Goal: Book appointment/travel/reservation

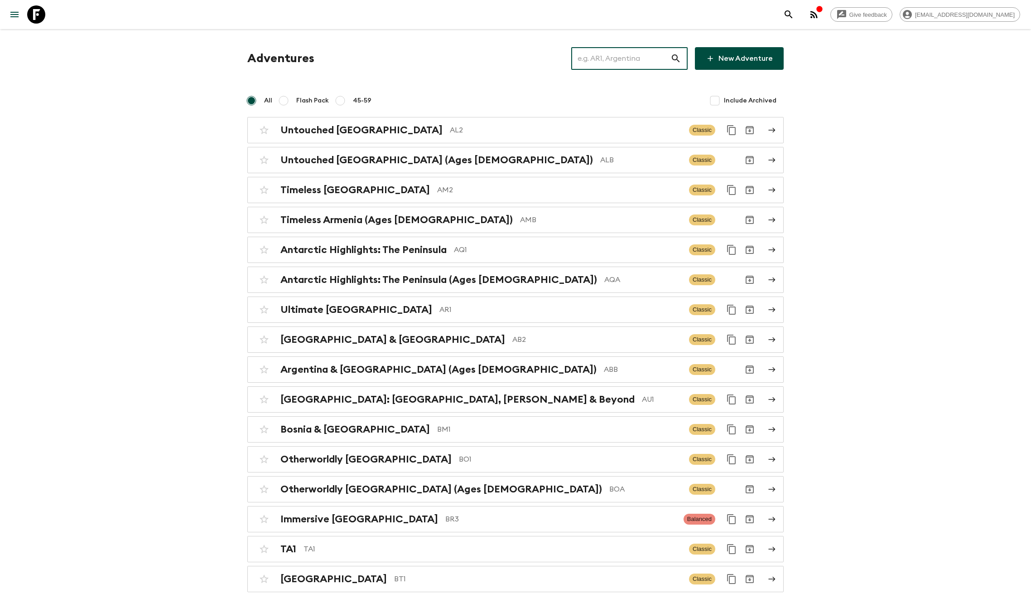
click at [656, 53] on input "text" at bounding box center [620, 58] width 99 height 25
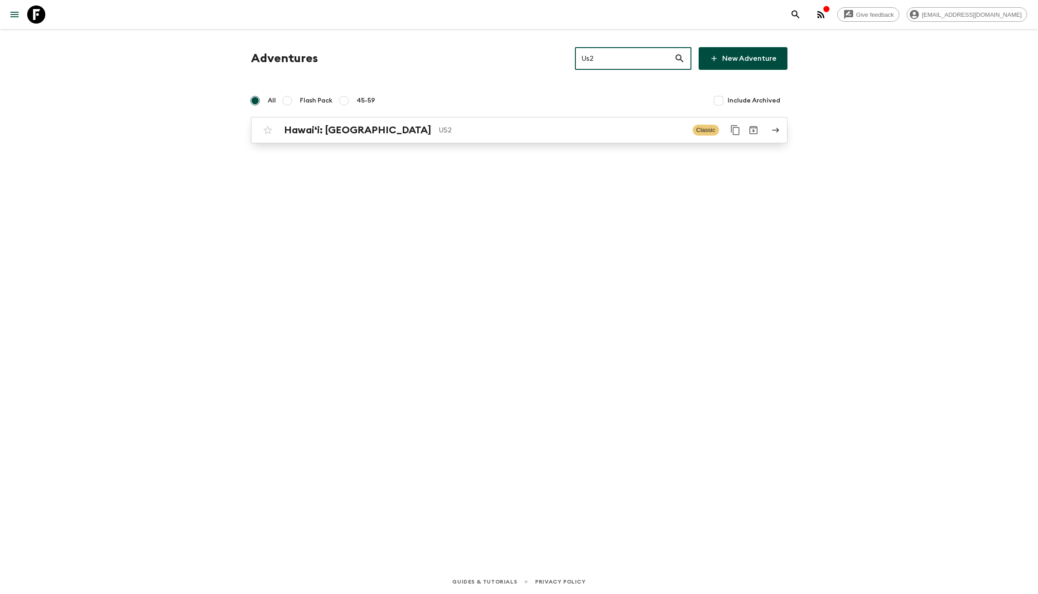
type input "Us2"
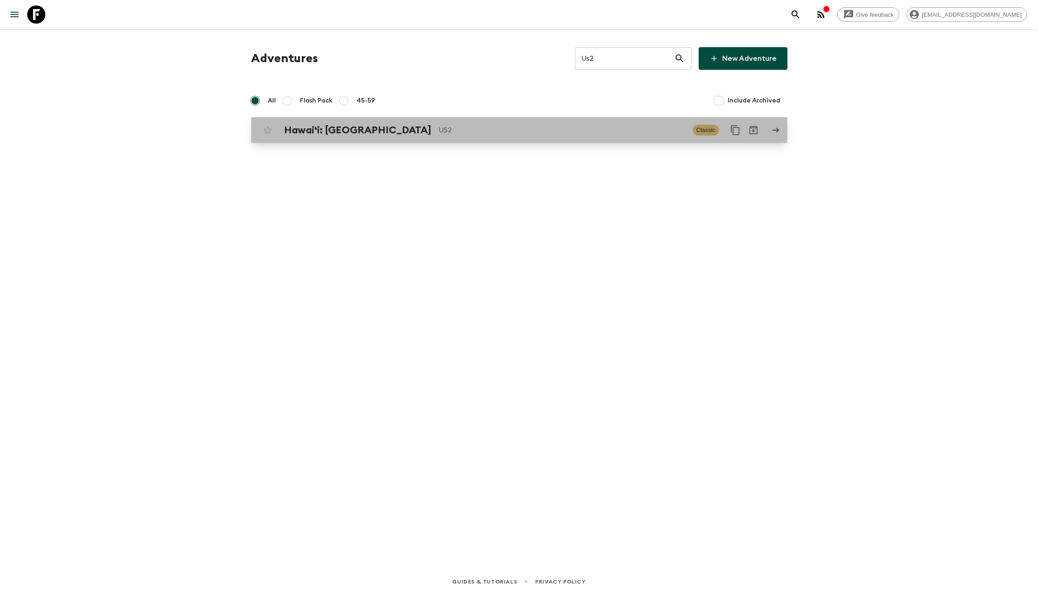
click at [512, 131] on p "US2" at bounding box center [562, 130] width 247 height 11
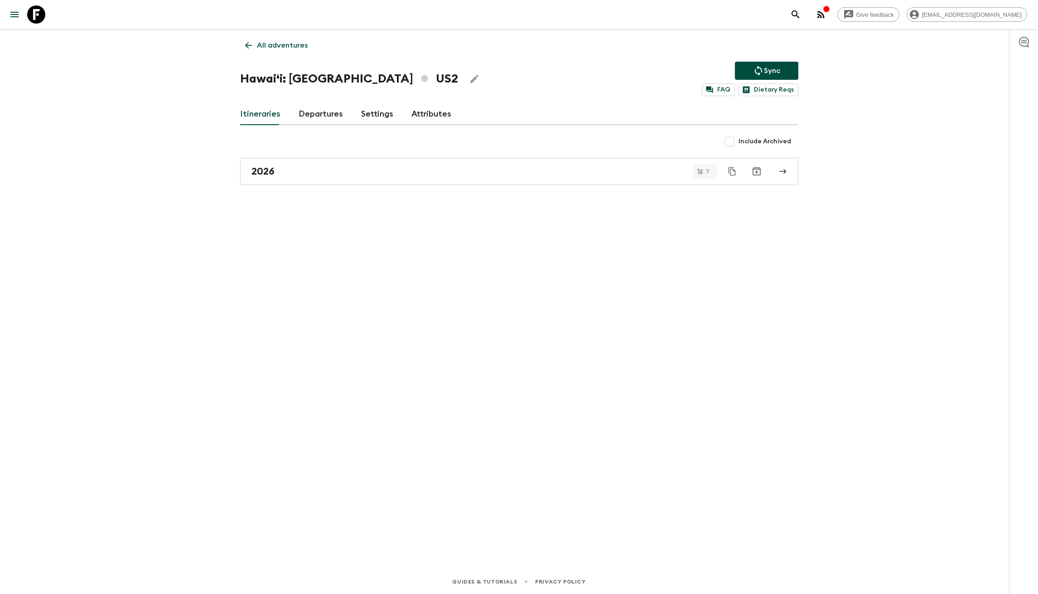
click at [331, 185] on div "All adventures Hawaiʻi: [GEOGRAPHIC_DATA] US2 Sync FAQ Dietary Reqs Itineraries…" at bounding box center [519, 286] width 580 height 515
click at [333, 179] on link "2026" at bounding box center [519, 171] width 558 height 27
